Goal: Communication & Community: Share content

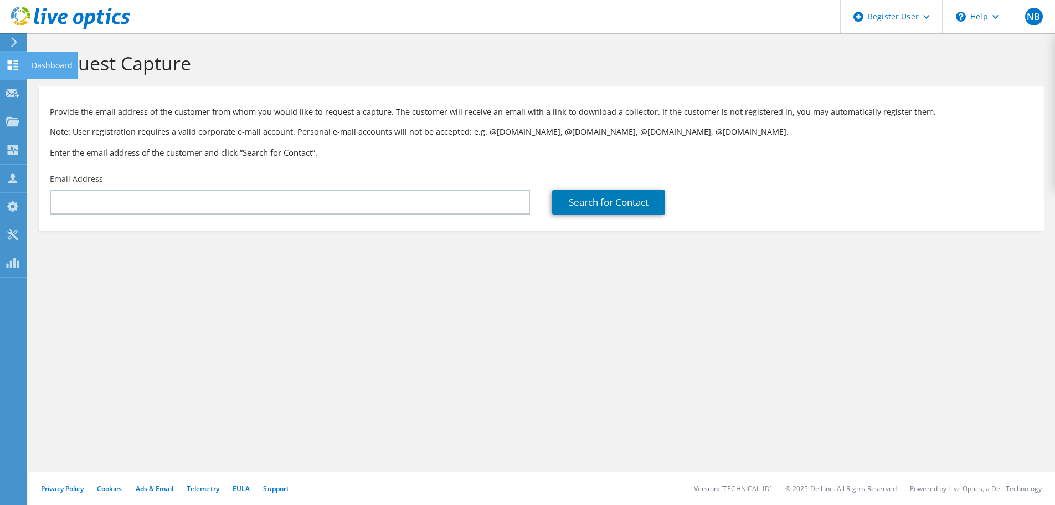
click at [18, 70] on div at bounding box center [12, 66] width 13 height 12
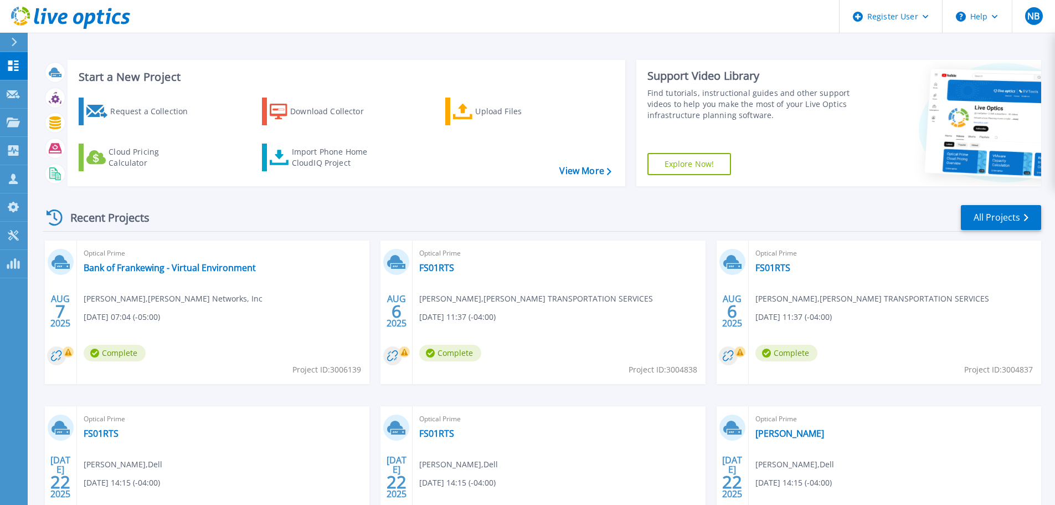
drag, startPoint x: 408, startPoint y: 256, endPoint x: 421, endPoint y: 269, distance: 18.0
click at [410, 256] on div "[DATE]" at bounding box center [397, 311] width 32 height 143
click at [421, 269] on link "FS01RTS" at bounding box center [436, 267] width 35 height 11
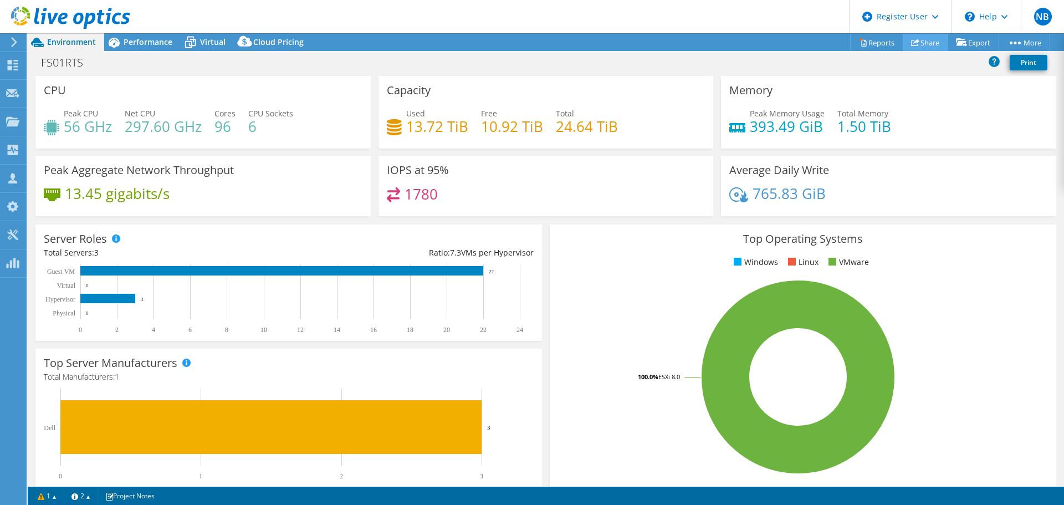
click at [917, 42] on link "Share" at bounding box center [924, 42] width 45 height 17
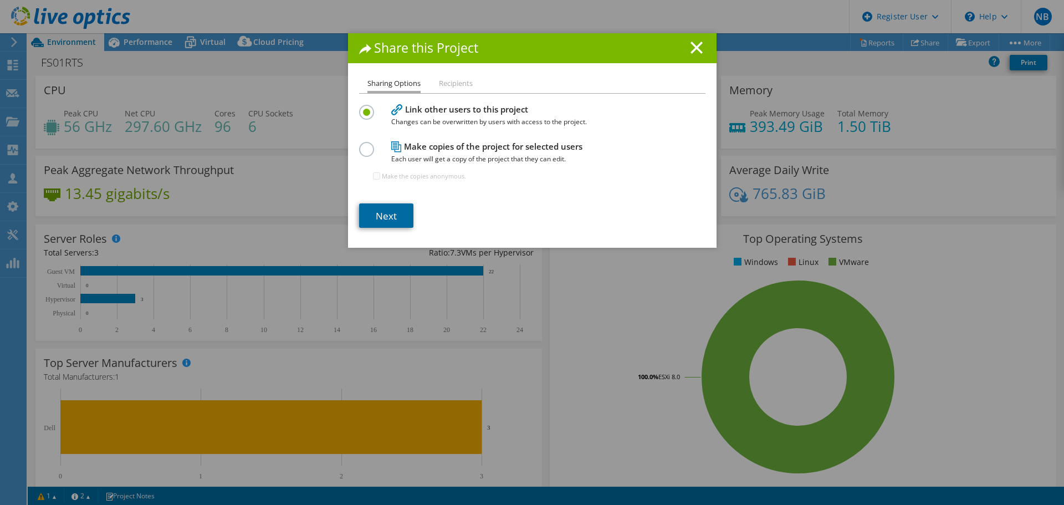
click at [389, 205] on link "Next" at bounding box center [386, 215] width 54 height 24
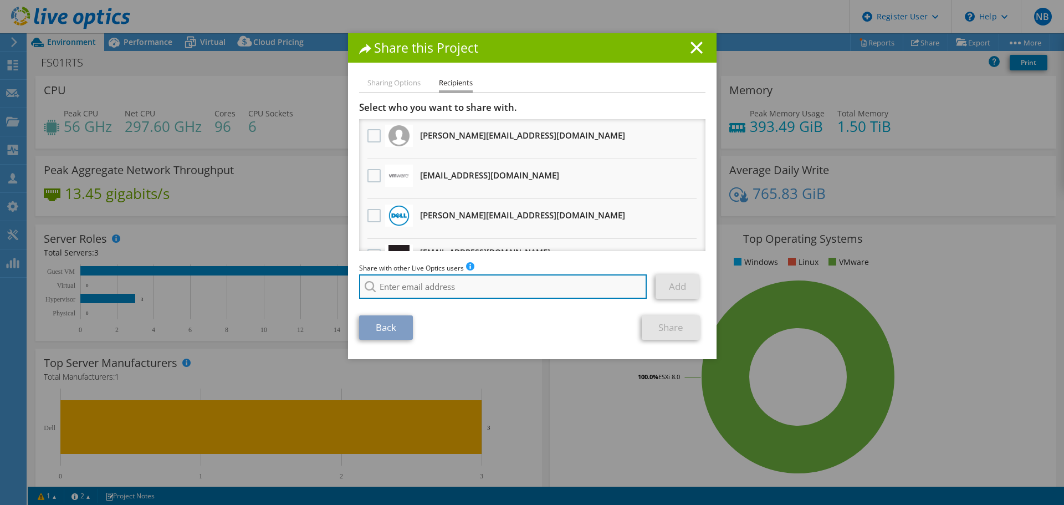
click at [515, 285] on input "search" at bounding box center [503, 286] width 288 height 24
click at [442, 279] on input "search" at bounding box center [503, 286] width 288 height 24
type input "r"
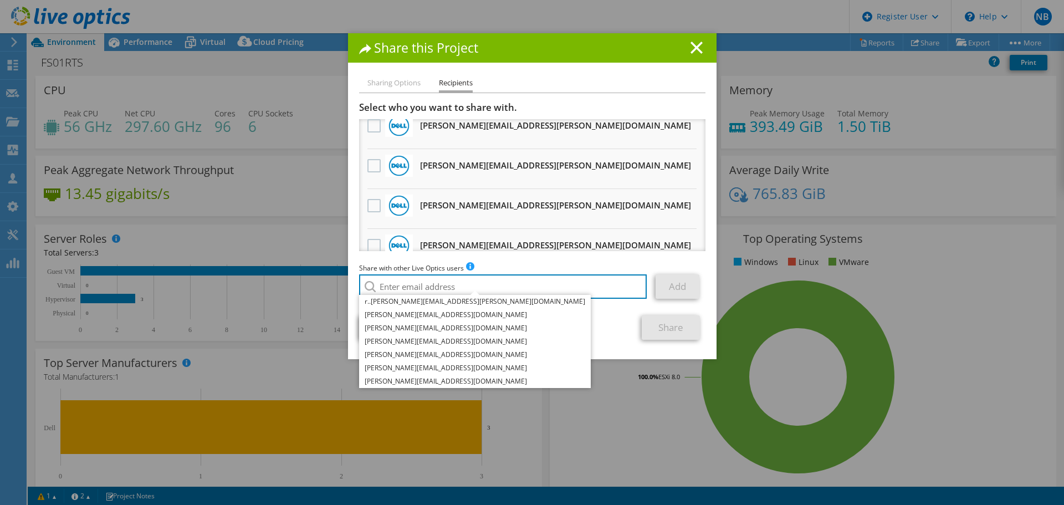
scroll to position [666, 0]
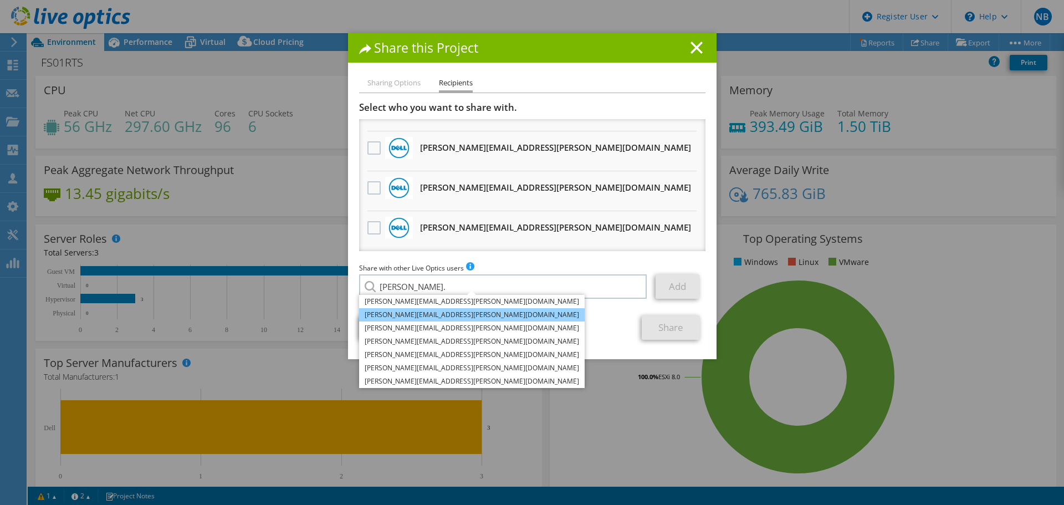
click at [436, 317] on li "Riley.Hajek@dell.com" at bounding box center [471, 314] width 225 height 13
type input "Riley.Hajek@dell.com"
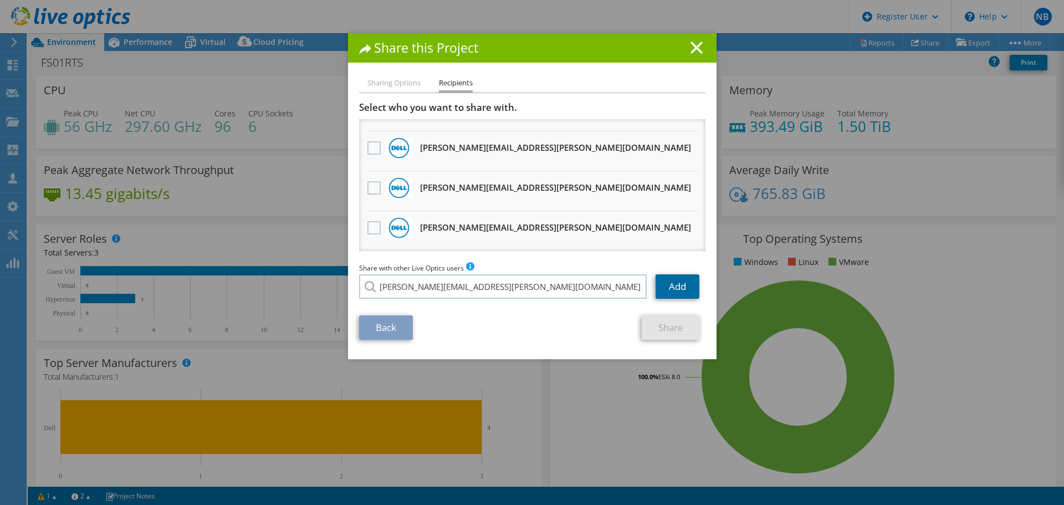
click at [662, 288] on link "Add" at bounding box center [677, 286] width 44 height 24
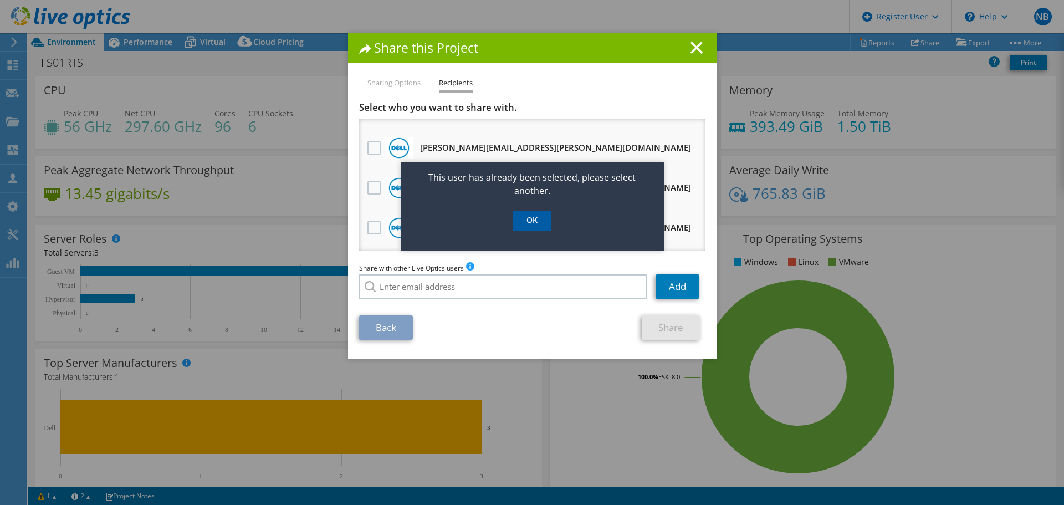
click at [527, 224] on link "OK" at bounding box center [531, 221] width 39 height 20
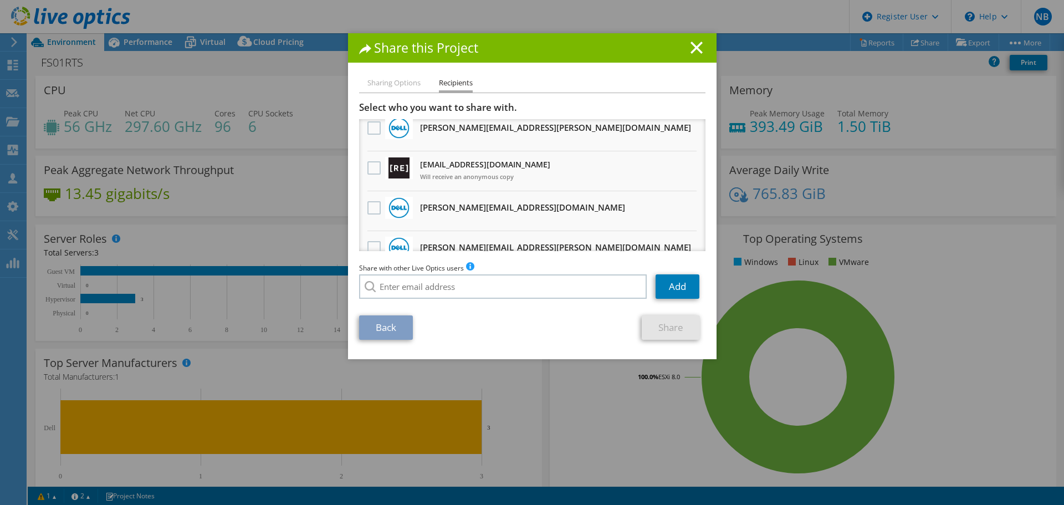
scroll to position [112, 0]
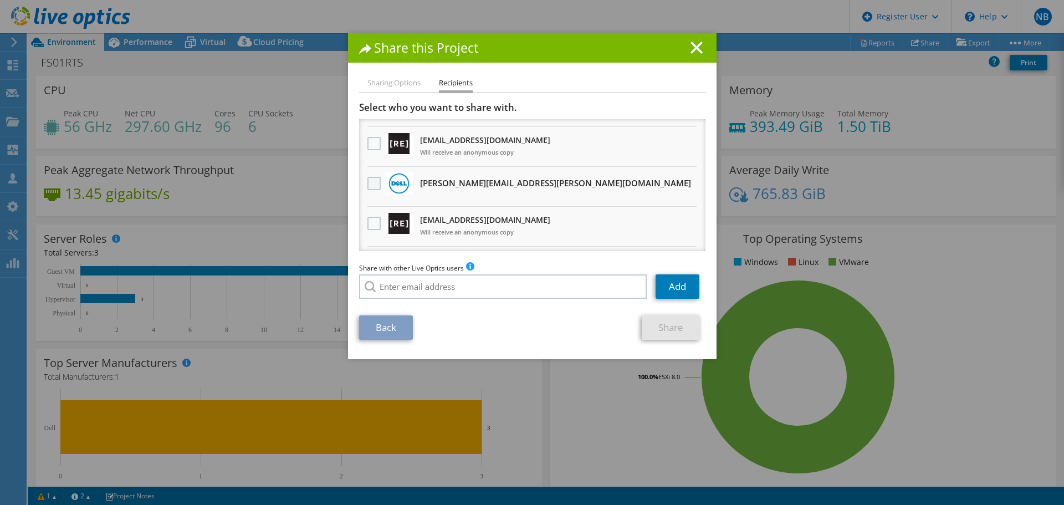
click at [368, 186] on label at bounding box center [375, 183] width 16 height 13
click at [0, 0] on input "checkbox" at bounding box center [0, 0] width 0 height 0
click at [650, 323] on link "Share" at bounding box center [670, 327] width 58 height 24
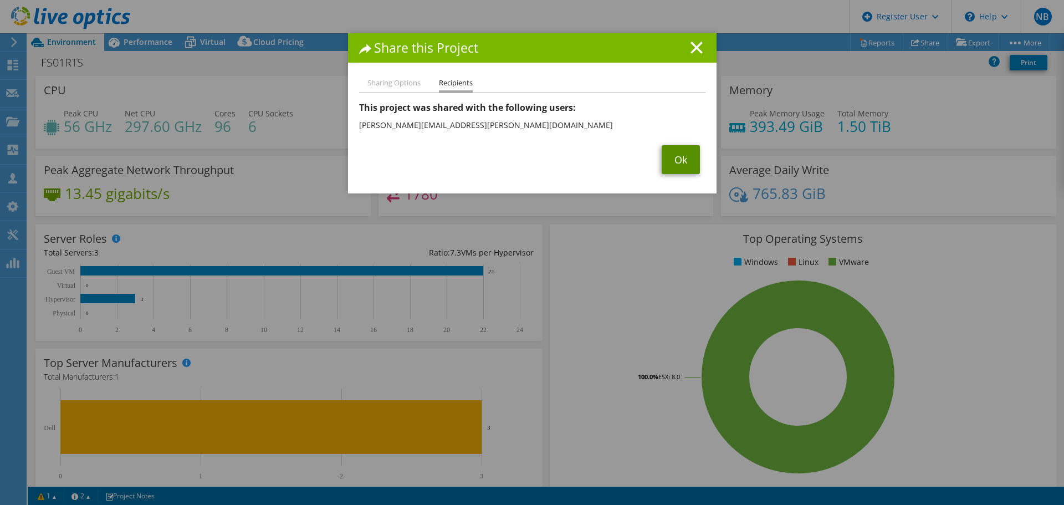
click at [679, 148] on link "Ok" at bounding box center [680, 159] width 38 height 29
